Goal: Find specific page/section: Find specific page/section

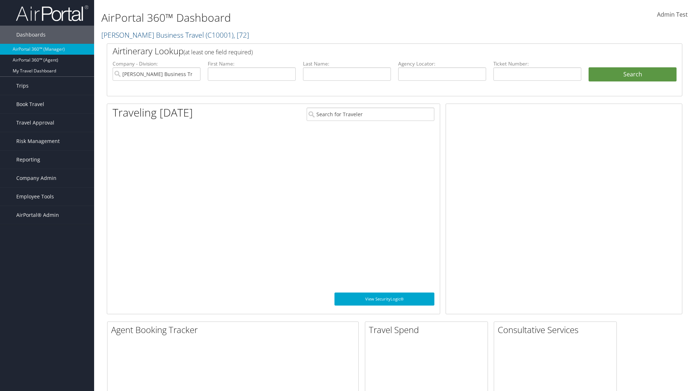
click at [47, 178] on span "Company Admin" at bounding box center [36, 178] width 40 height 18
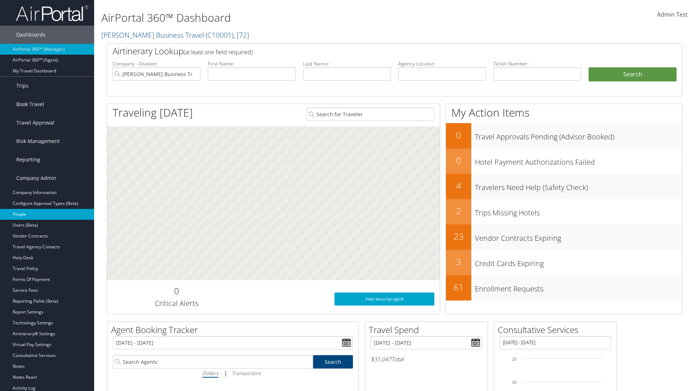
click at [47, 214] on link "People" at bounding box center [47, 214] width 94 height 11
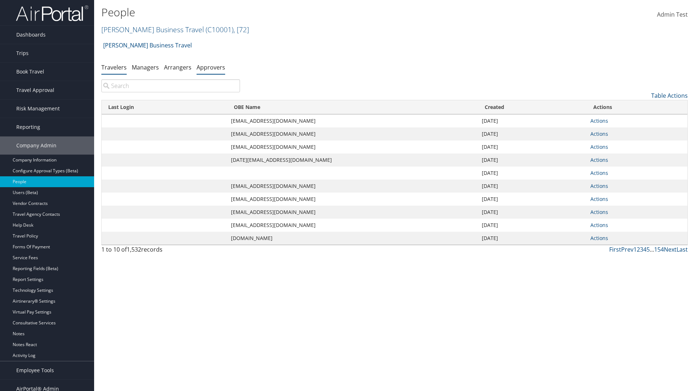
click at [211, 67] on link "Approvers" at bounding box center [210, 67] width 29 height 8
